Goal: Navigation & Orientation: Understand site structure

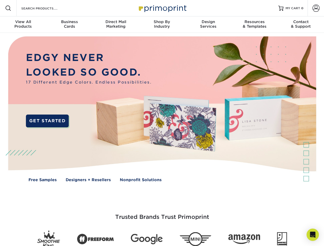
click at [162, 123] on img at bounding box center [162, 113] width 320 height 160
click at [8, 8] on span at bounding box center [8, 8] width 6 height 6
click at [315, 8] on span at bounding box center [315, 8] width 7 height 7
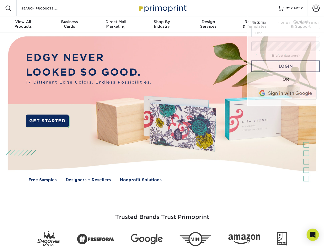
click at [23, 25] on div "View All Products" at bounding box center [23, 23] width 46 height 9
click at [69, 25] on div "Business Cards" at bounding box center [69, 23] width 46 height 9
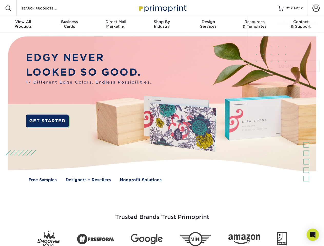
click at [116, 25] on div "Direct Mail Marketing" at bounding box center [115, 23] width 46 height 9
click at [162, 25] on div "Shop By Industry" at bounding box center [162, 23] width 46 height 9
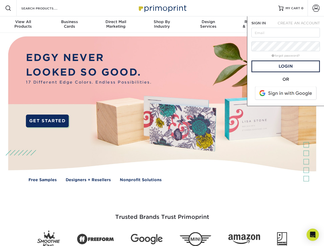
click at [208, 25] on div "Design Services" at bounding box center [208, 23] width 46 height 9
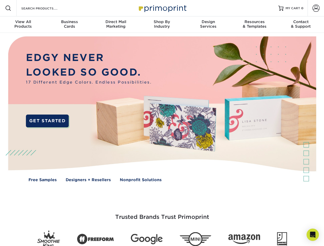
click at [254, 25] on span "SIGN IN" at bounding box center [258, 23] width 14 height 4
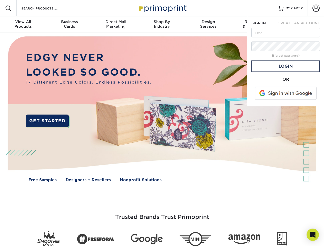
click at [300, 25] on span "CREATE AN ACCOUNT" at bounding box center [298, 23] width 42 height 4
